Goal: Submit feedback/report problem

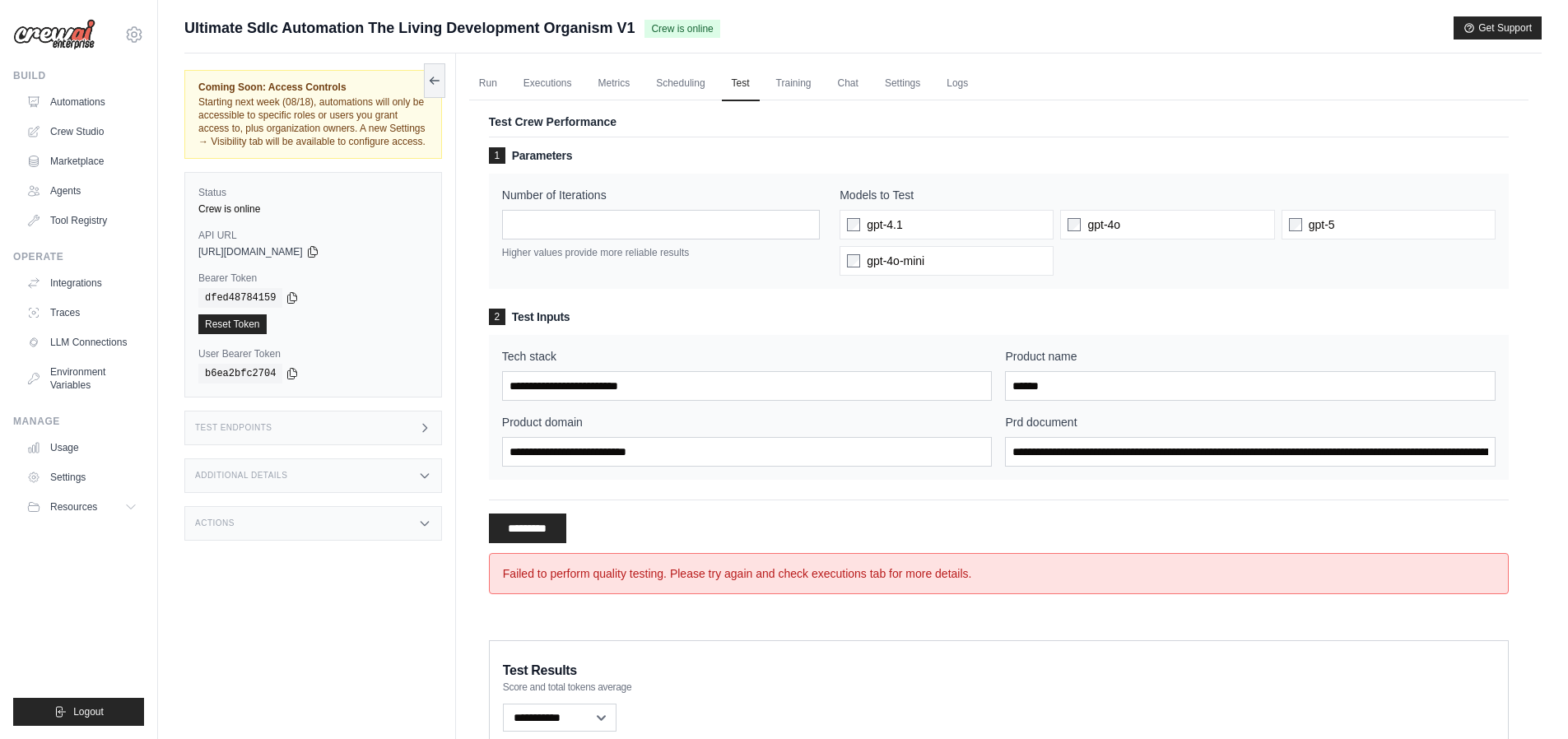
click at [655, 579] on div "Failed to perform quality testing. Please try again and check executions tab fo…" at bounding box center [998, 574] width 1020 height 41
click at [754, 575] on div "Failed to perform quality testing. Please try again and check executions tab fo…" at bounding box center [998, 574] width 1020 height 41
click at [812, 580] on div "Failed to perform quality testing. Please try again and check executions tab fo…" at bounding box center [998, 574] width 1020 height 41
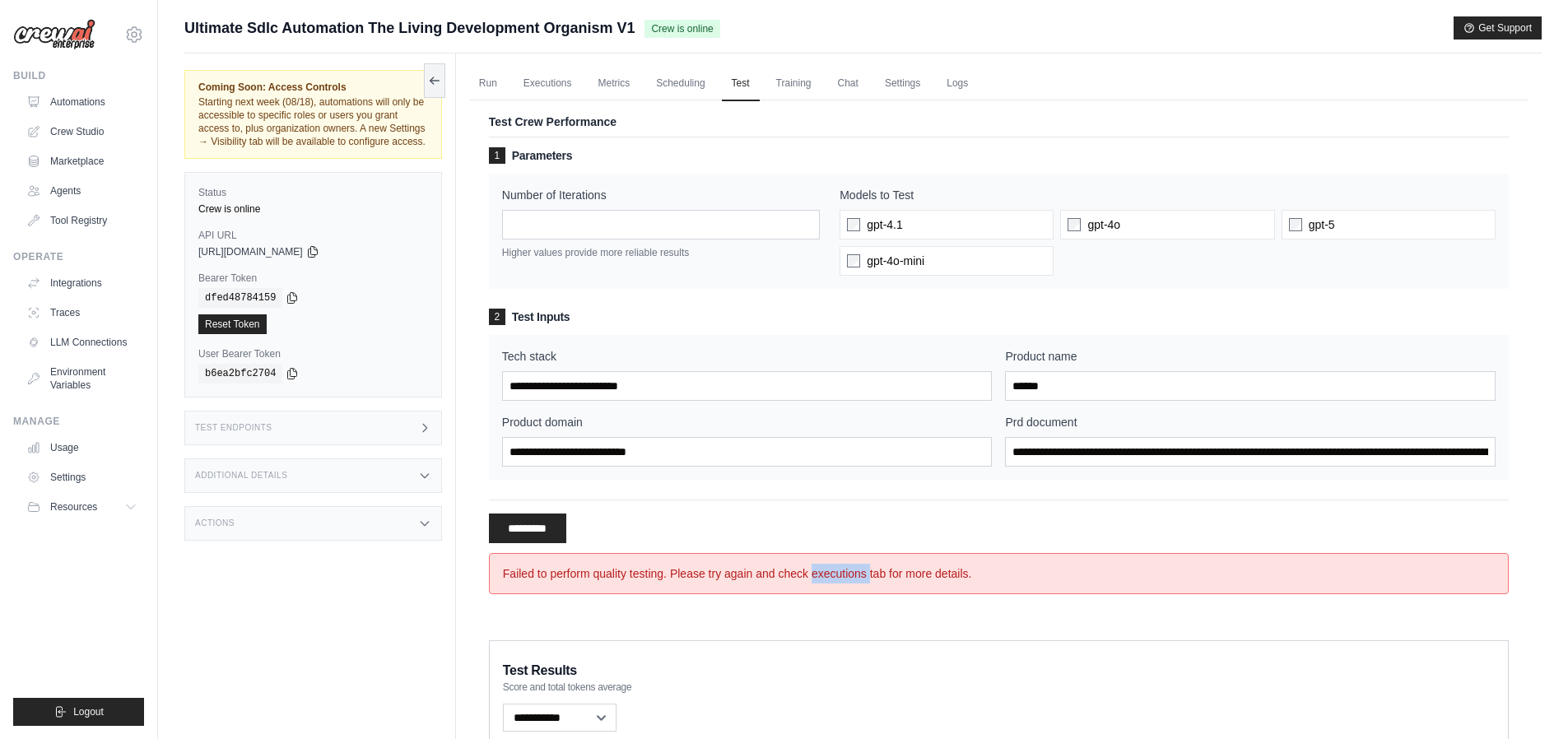
click at [812, 580] on div "Failed to perform quality testing. Please try again and check executions tab fo…" at bounding box center [998, 574] width 1020 height 41
click at [747, 574] on div "Failed to perform quality testing. Please try again and check executions tab fo…" at bounding box center [998, 574] width 1020 height 41
